Goal: Information Seeking & Learning: Understand process/instructions

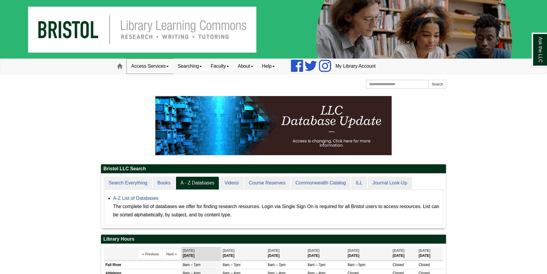
click at [142, 69] on link "Access Services" at bounding box center [150, 66] width 46 height 15
click at [146, 81] on link "Access Services Policies" at bounding box center [157, 78] width 61 height 7
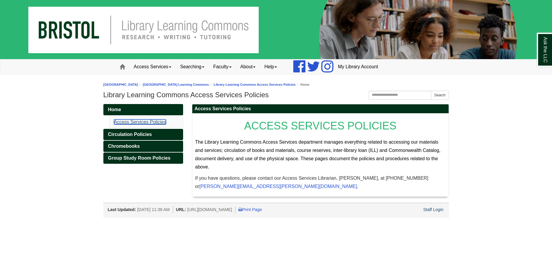
click at [164, 123] on link "Access Services Policies" at bounding box center [140, 121] width 52 height 5
click at [160, 133] on link "Circulation Policies" at bounding box center [143, 134] width 80 height 11
